Goal: Task Accomplishment & Management: Manage account settings

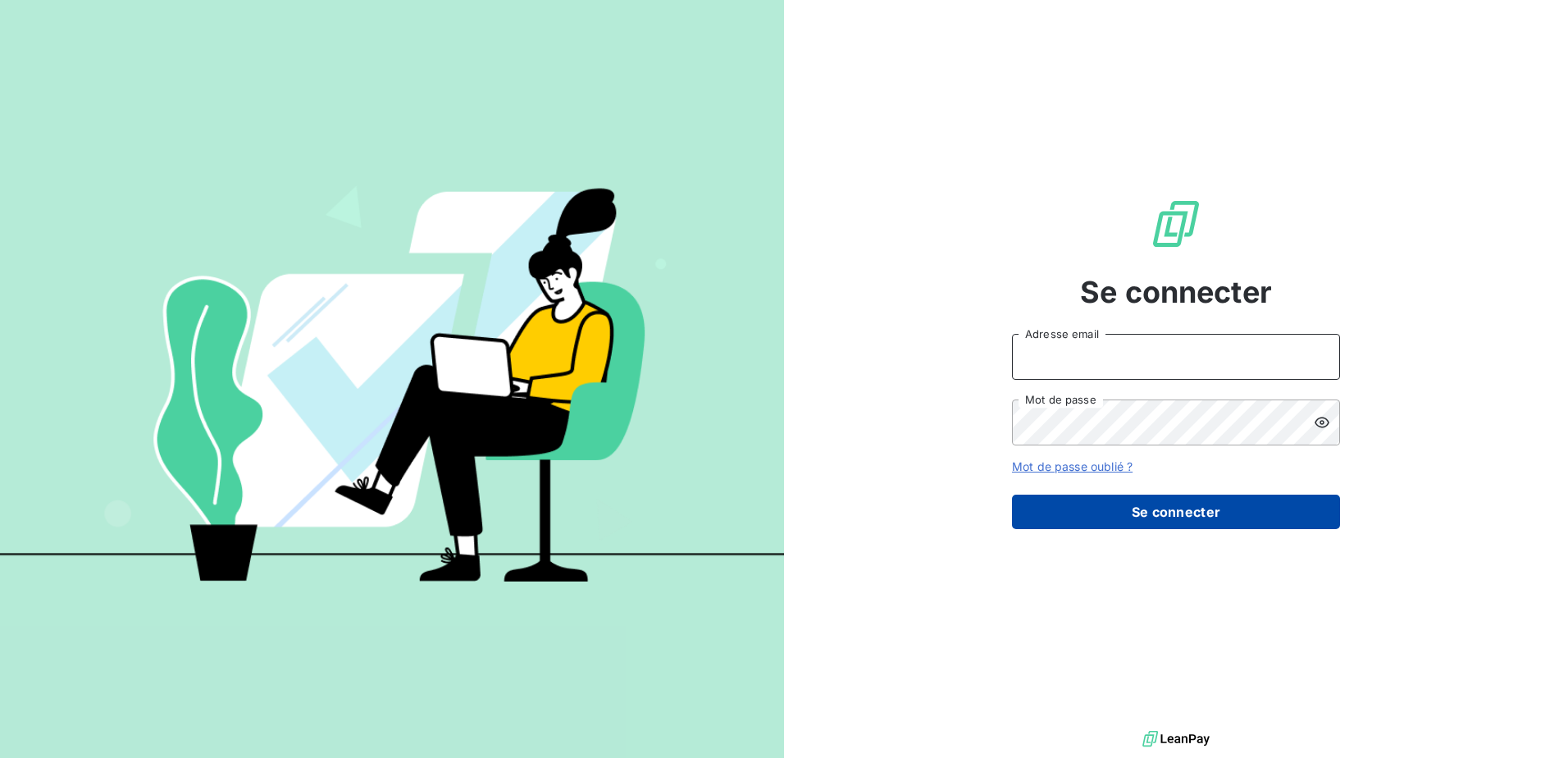
type input "contact@victoriatrets.com"
click at [1228, 510] on button "Se connecter" at bounding box center [1176, 512] width 328 height 34
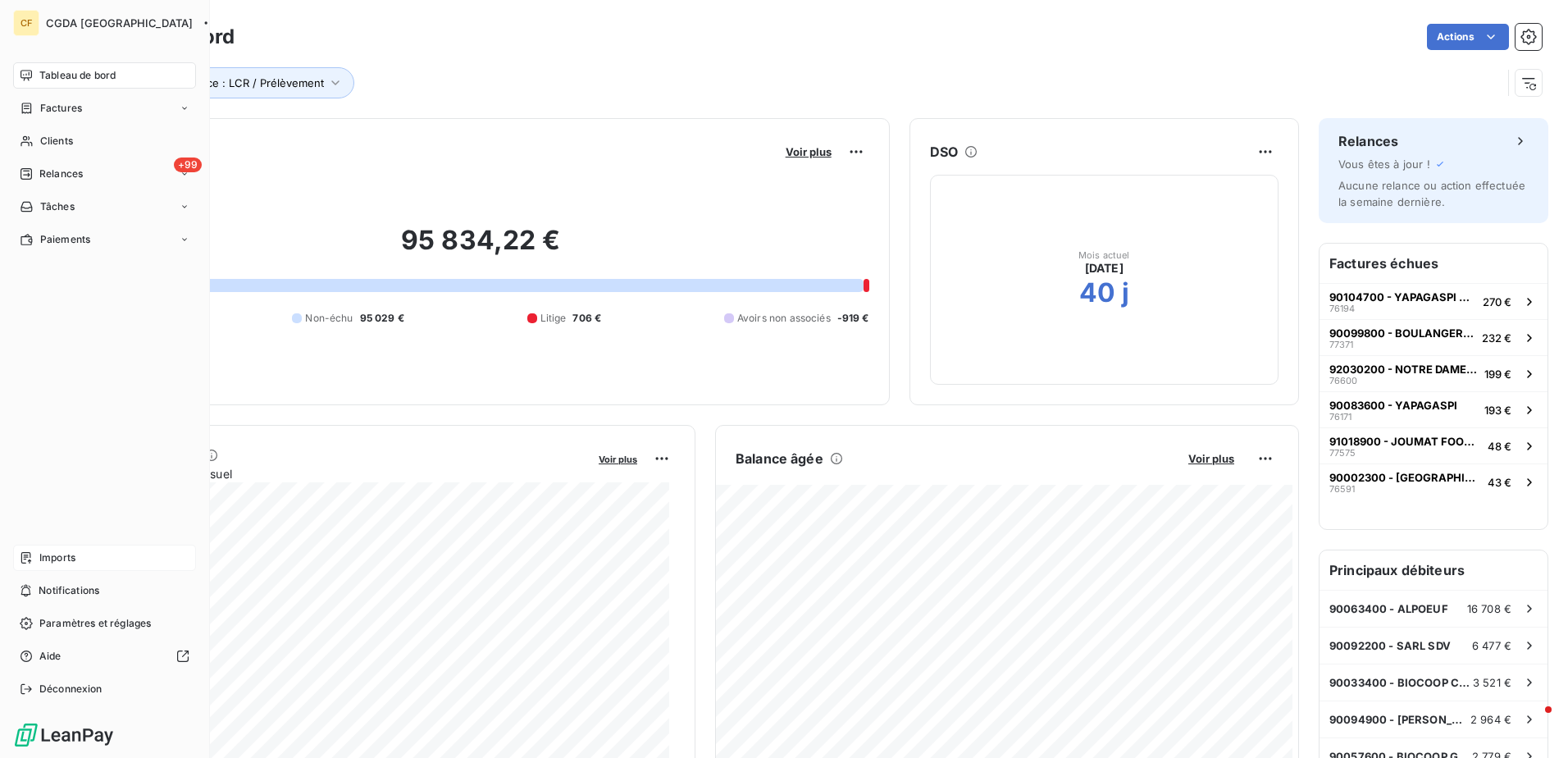
click at [83, 557] on div "Imports" at bounding box center [104, 558] width 183 height 27
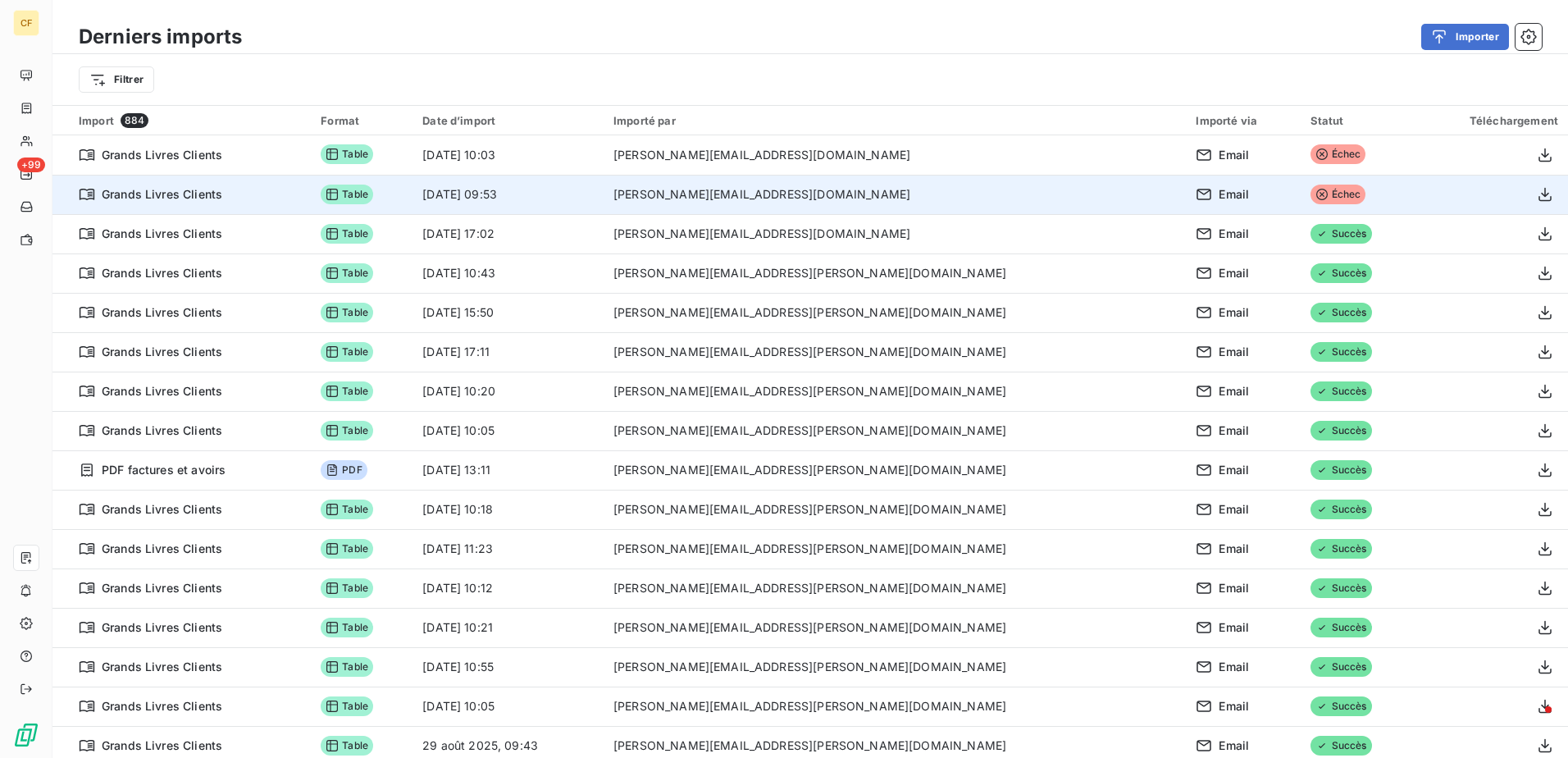
click at [1311, 196] on span "Échec" at bounding box center [1338, 194] width 56 height 20
click at [1538, 191] on icon "button" at bounding box center [1545, 194] width 17 height 17
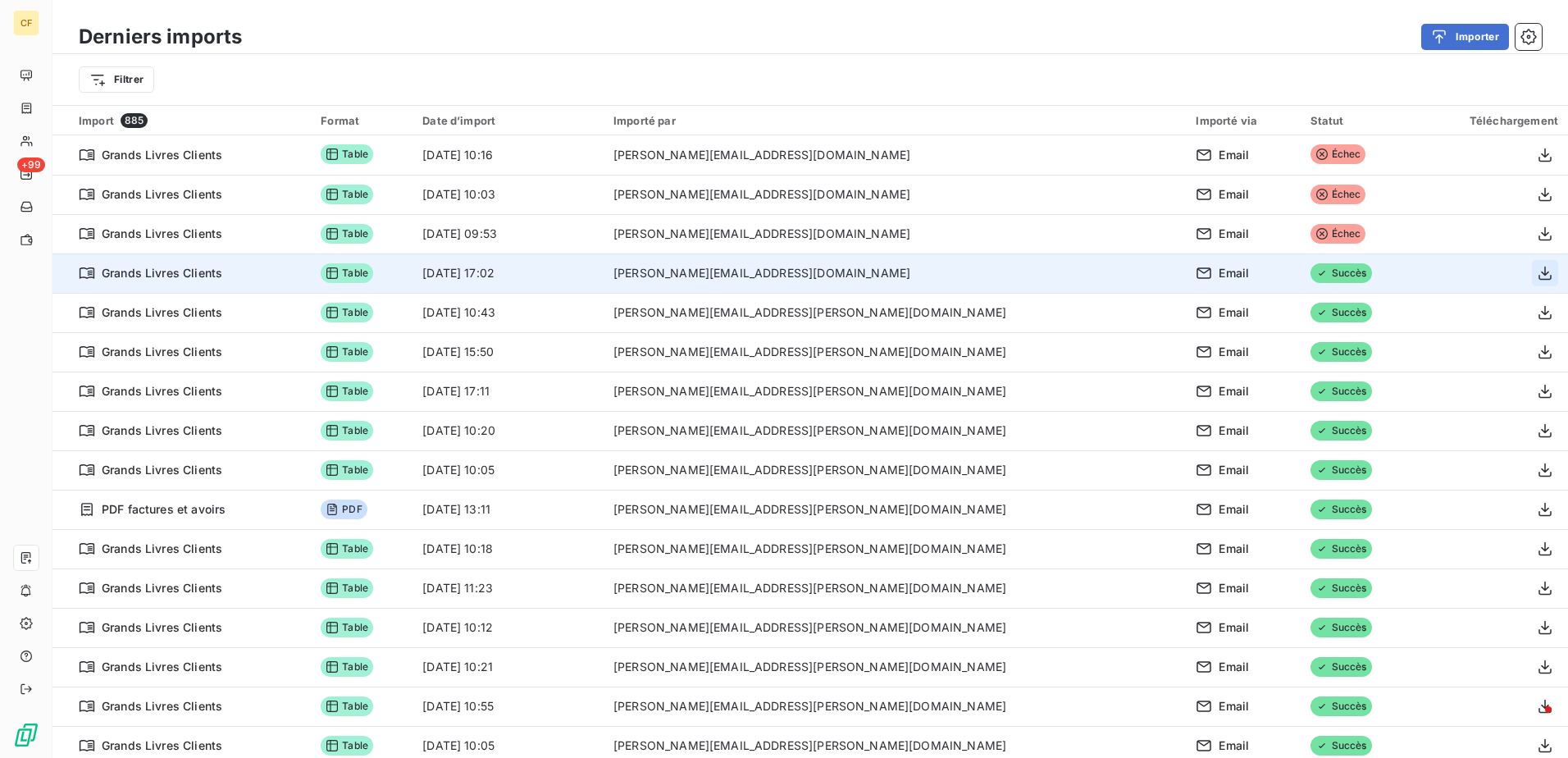
click at [1538, 277] on icon "button" at bounding box center [1545, 273] width 17 height 17
